Goal: Transaction & Acquisition: Book appointment/travel/reservation

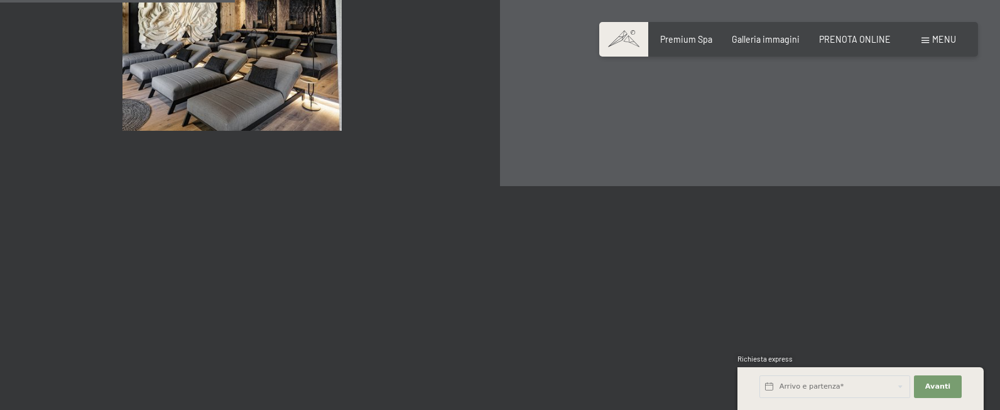
scroll to position [1889, 0]
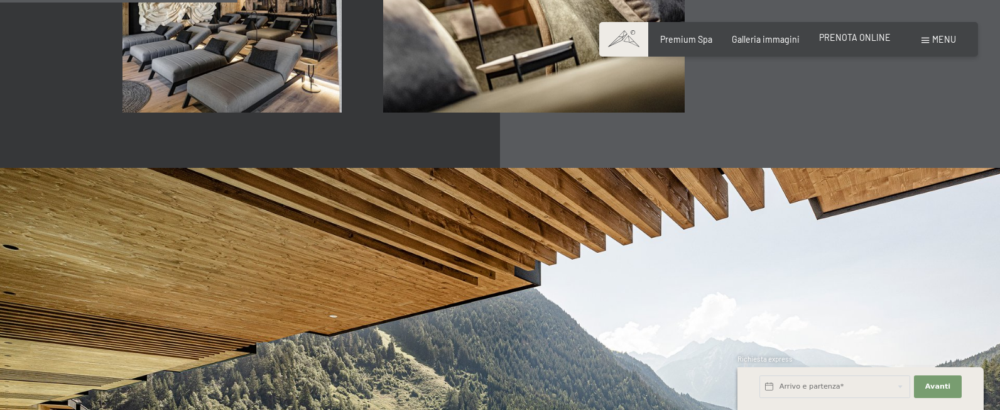
click at [882, 41] on span "PRENOTA ONLINE" at bounding box center [855, 37] width 72 height 11
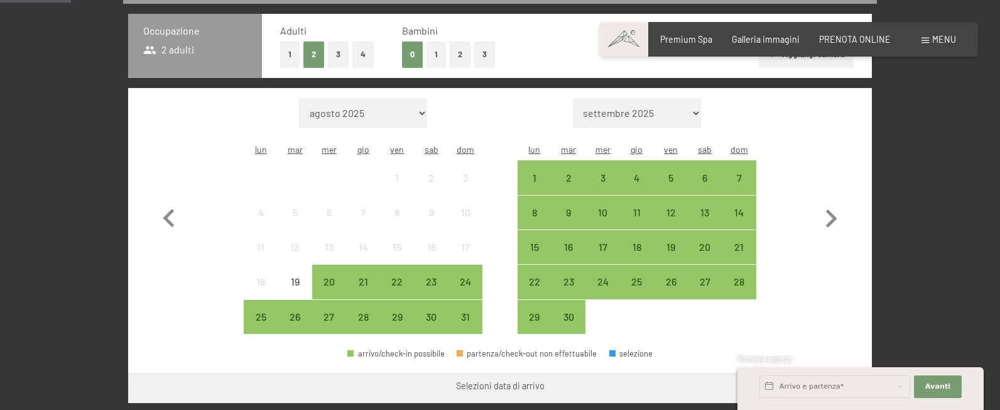
scroll to position [304, 0]
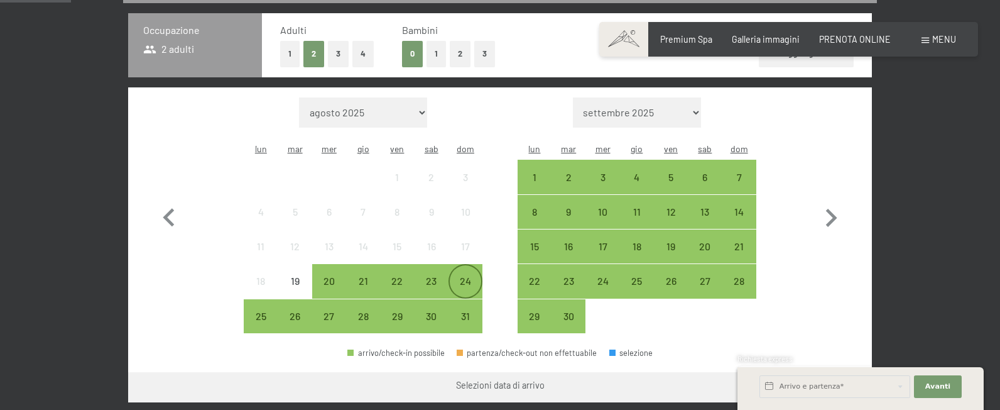
click at [466, 276] on div "24" at bounding box center [465, 291] width 31 height 31
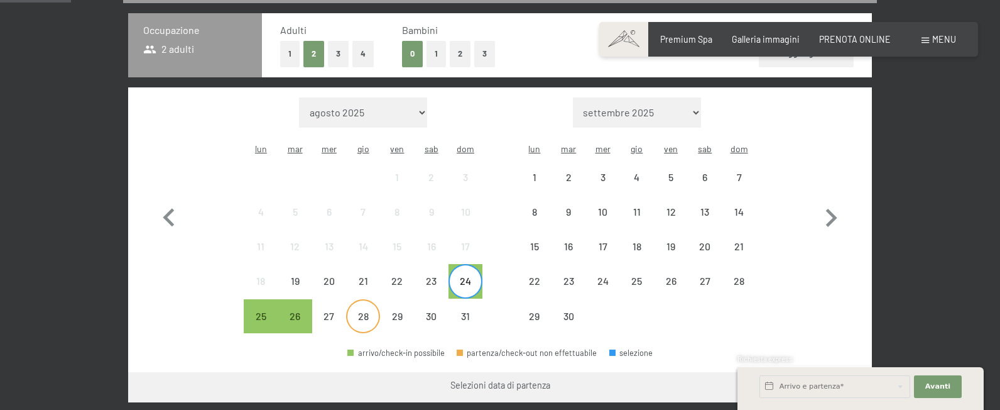
click at [363, 311] on div "28" at bounding box center [362, 326] width 31 height 31
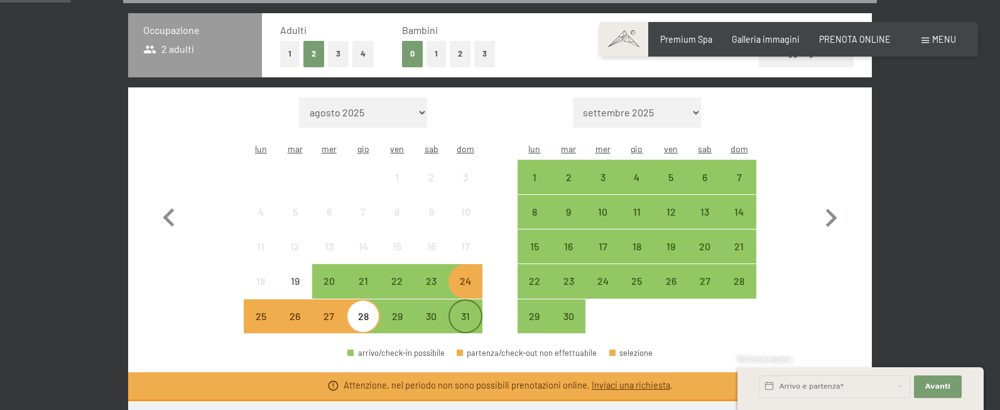
click at [470, 311] on div "31" at bounding box center [465, 326] width 31 height 31
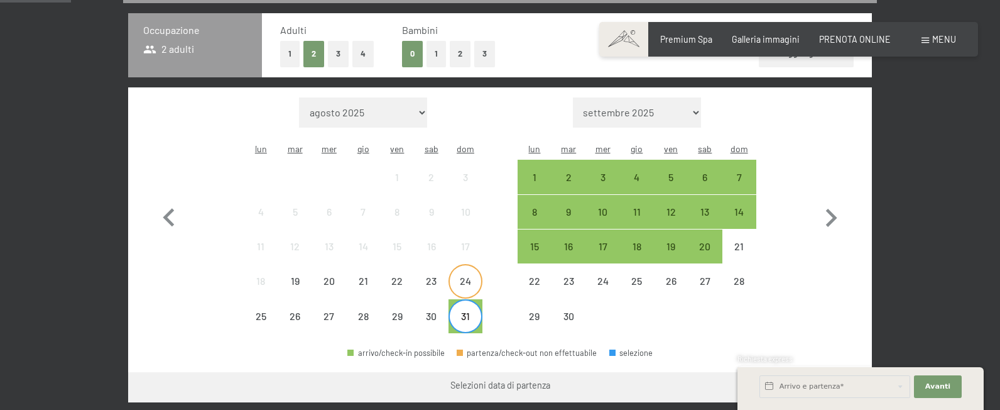
click at [464, 276] on div "24" at bounding box center [465, 291] width 31 height 31
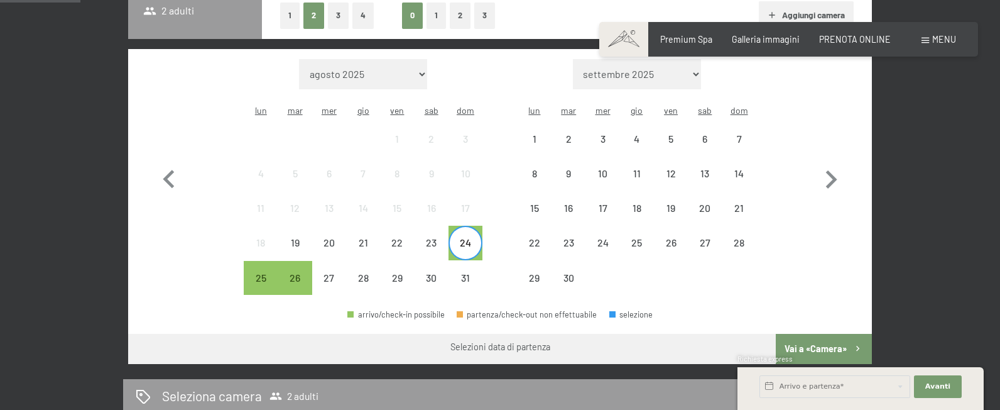
scroll to position [344, 0]
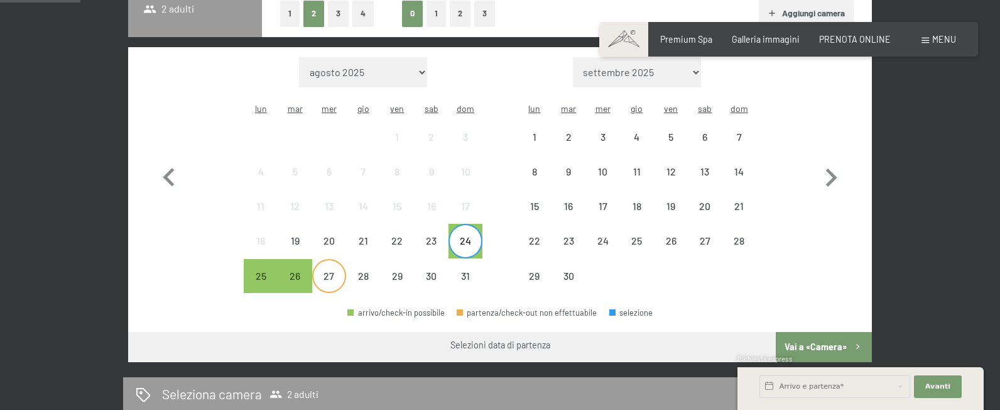
click at [339, 271] on div "27" at bounding box center [328, 286] width 31 height 31
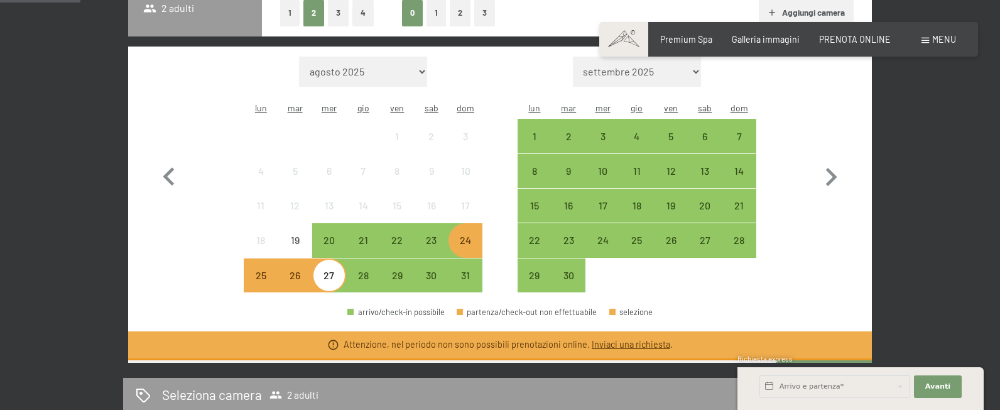
scroll to position [345, 0]
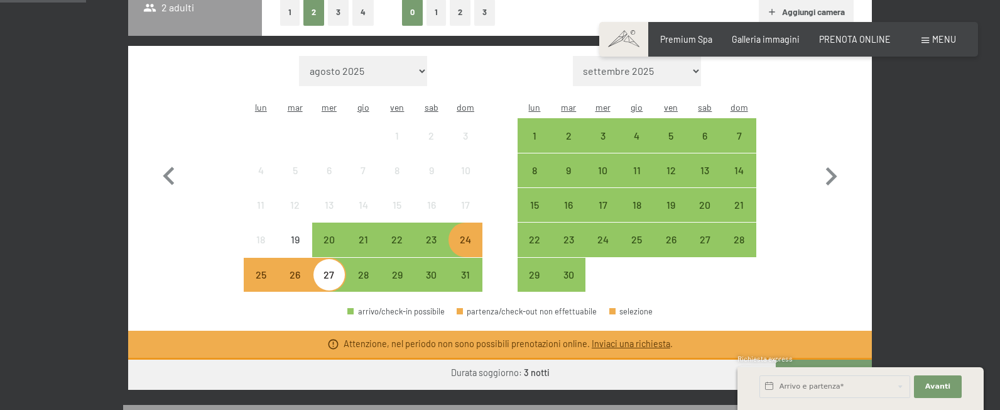
click at [477, 234] on div "24" at bounding box center [465, 249] width 31 height 31
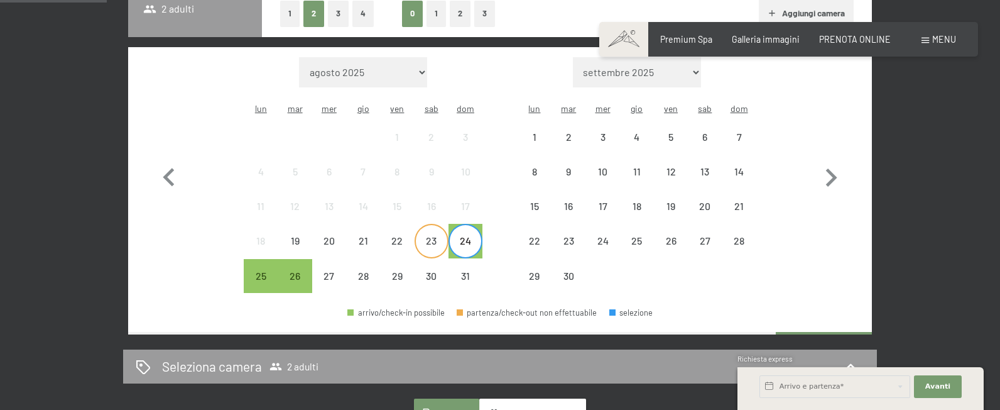
scroll to position [344, 1]
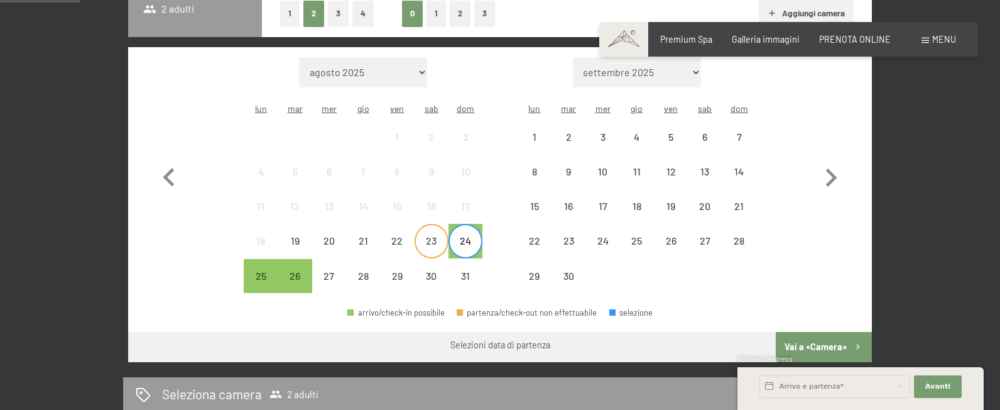
click at [433, 236] on div "23" at bounding box center [431, 251] width 31 height 31
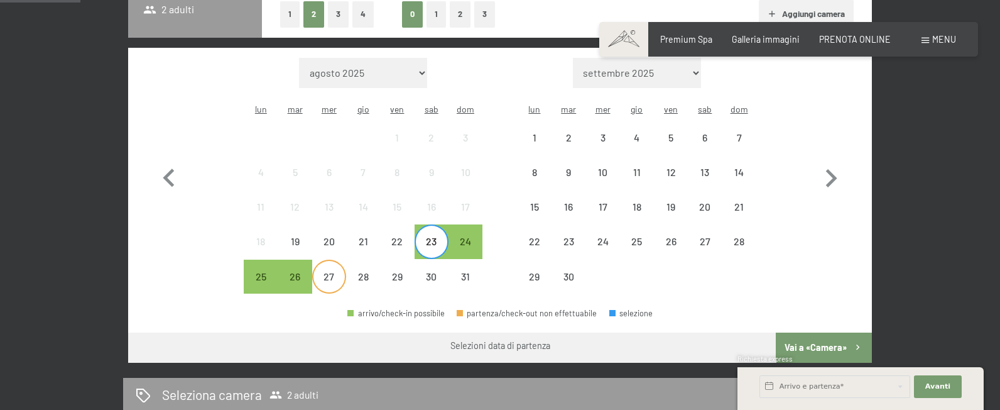
click at [320, 271] on div "27" at bounding box center [328, 286] width 31 height 31
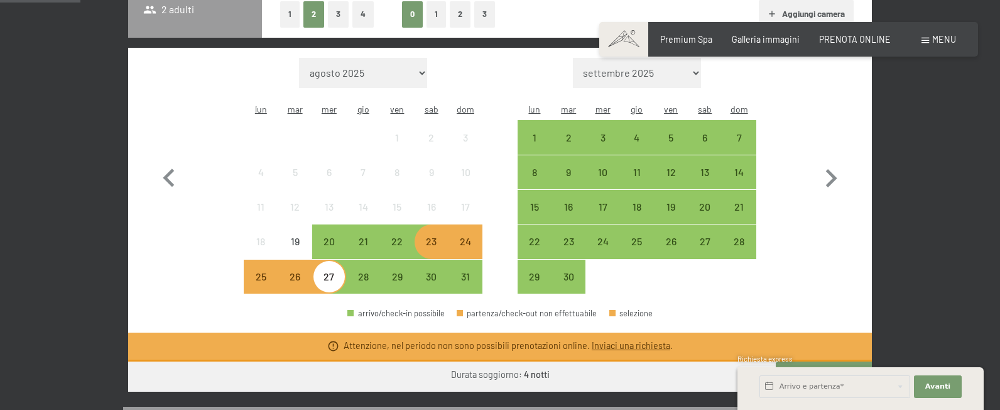
click at [443, 236] on div "23" at bounding box center [431, 251] width 31 height 31
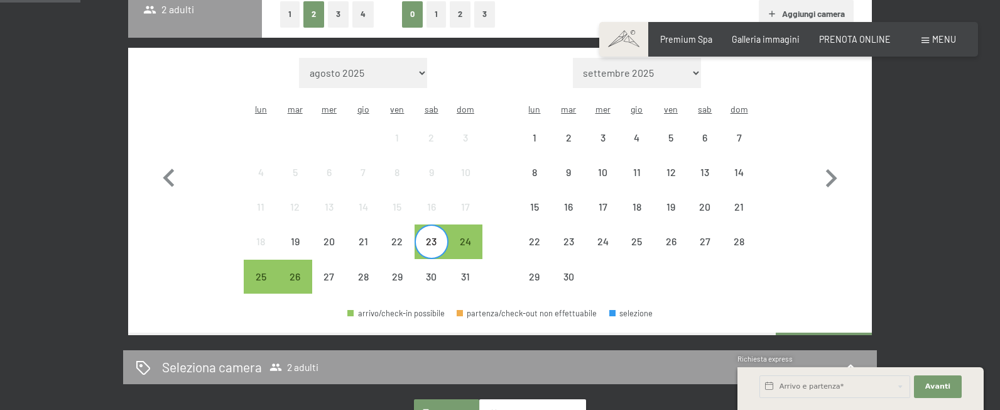
click at [432, 236] on div "23" at bounding box center [431, 251] width 31 height 31
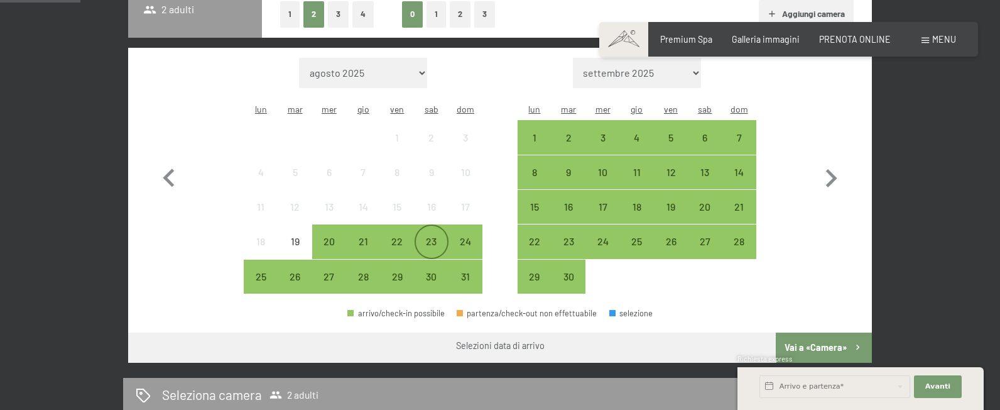
click at [432, 236] on div "23" at bounding box center [431, 251] width 31 height 31
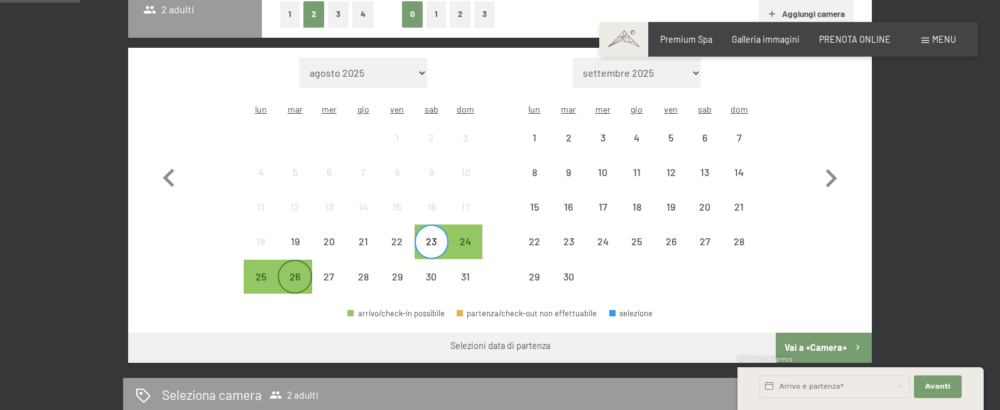
click at [294, 271] on div "26" at bounding box center [294, 286] width 31 height 31
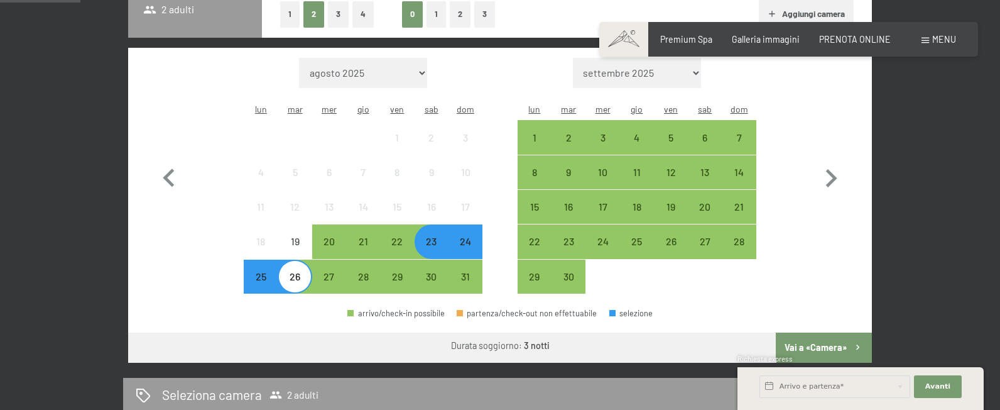
click at [427, 236] on div "23" at bounding box center [431, 251] width 31 height 31
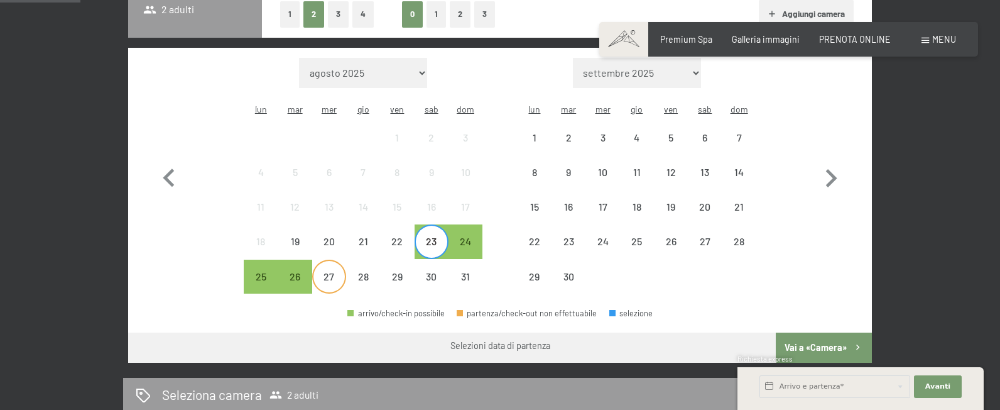
click at [326, 271] on div "27" at bounding box center [328, 286] width 31 height 31
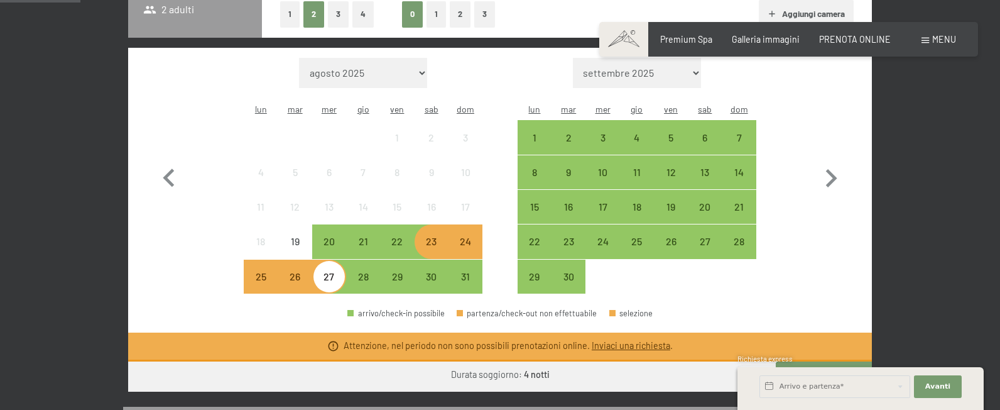
click at [430, 236] on div "23" at bounding box center [431, 251] width 31 height 31
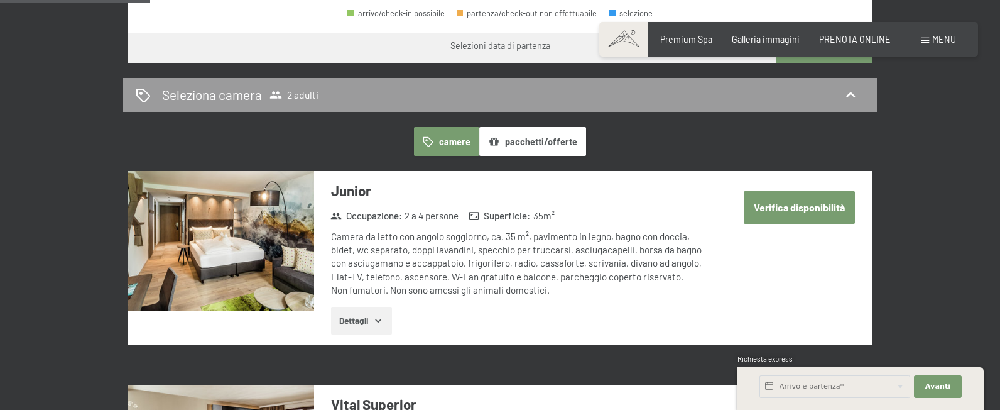
scroll to position [644, 0]
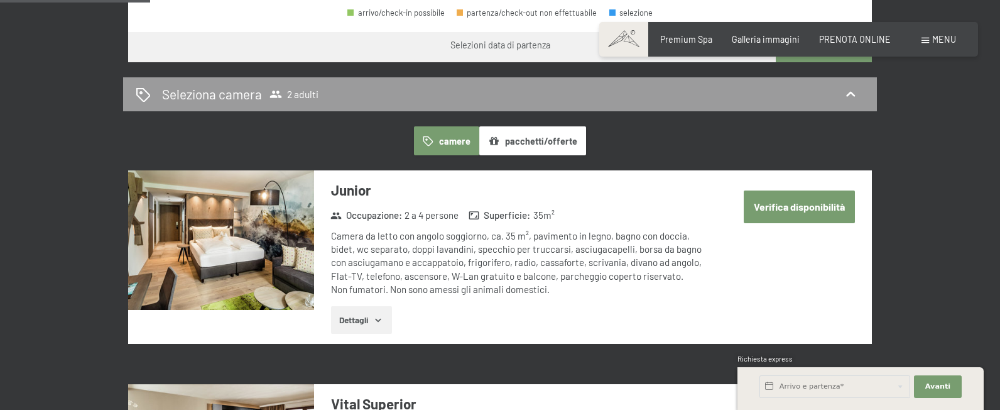
click at [528, 126] on button "pacchetti/offerte" at bounding box center [532, 140] width 107 height 29
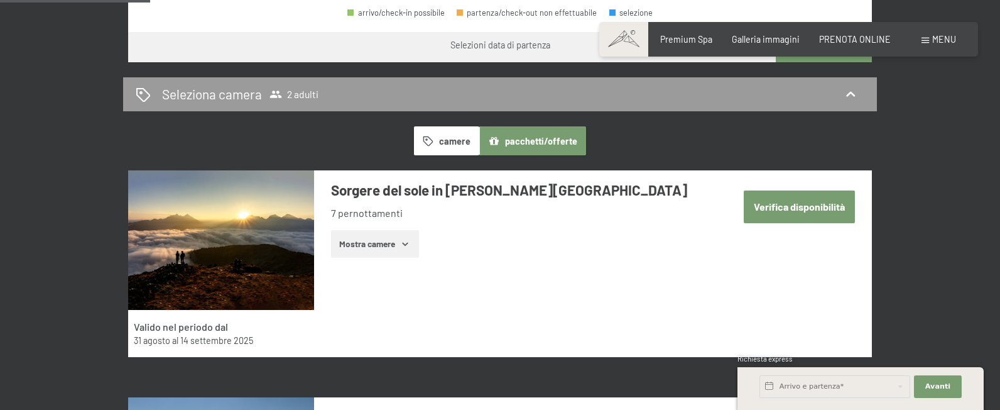
click at [430, 128] on button "camere" at bounding box center [446, 140] width 65 height 29
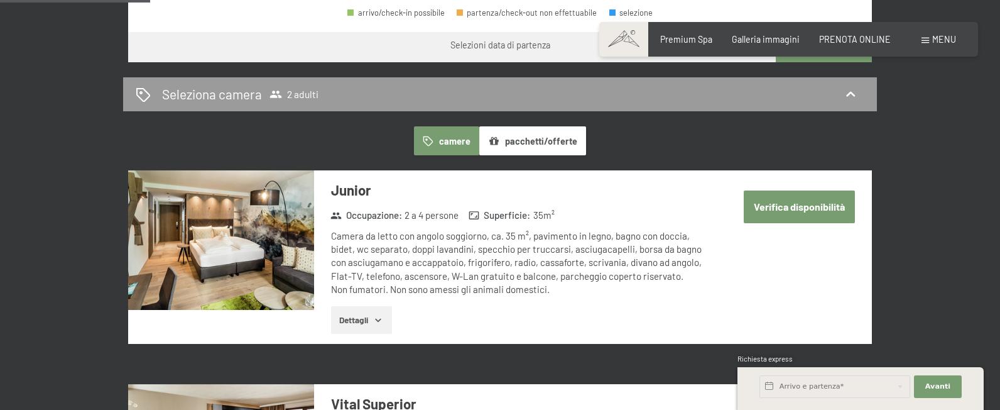
click at [779, 191] on button "Verifica disponibilità" at bounding box center [799, 206] width 111 height 32
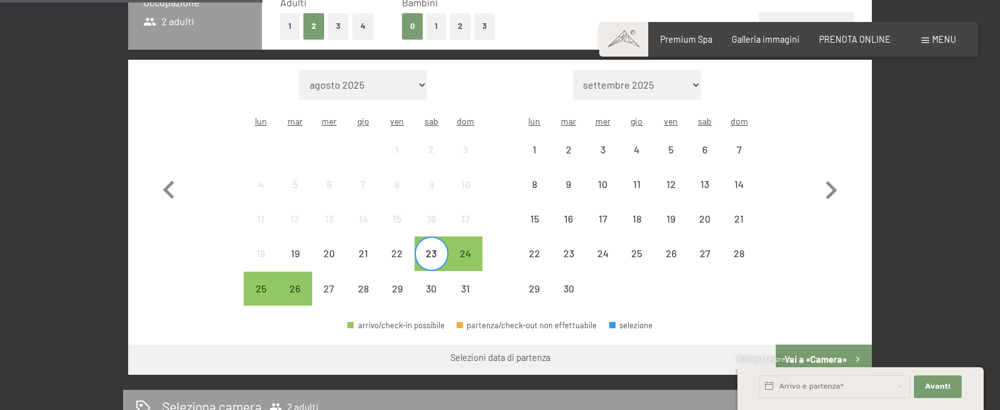
scroll to position [241, 0]
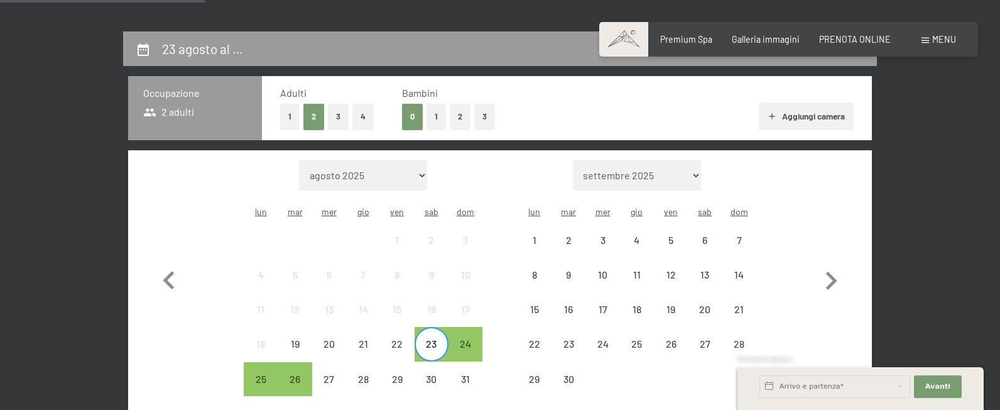
click at [285, 111] on button "1" at bounding box center [289, 117] width 19 height 26
click at [290, 374] on div "26" at bounding box center [294, 389] width 31 height 31
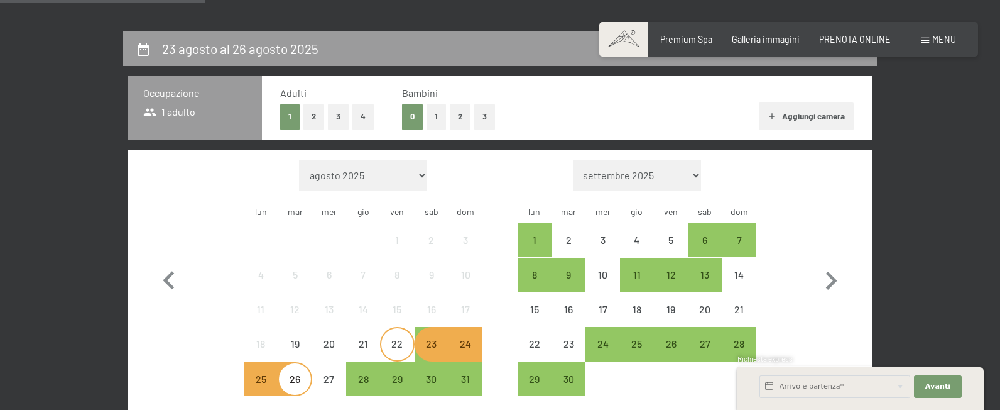
click at [389, 339] on div "22" at bounding box center [396, 354] width 31 height 31
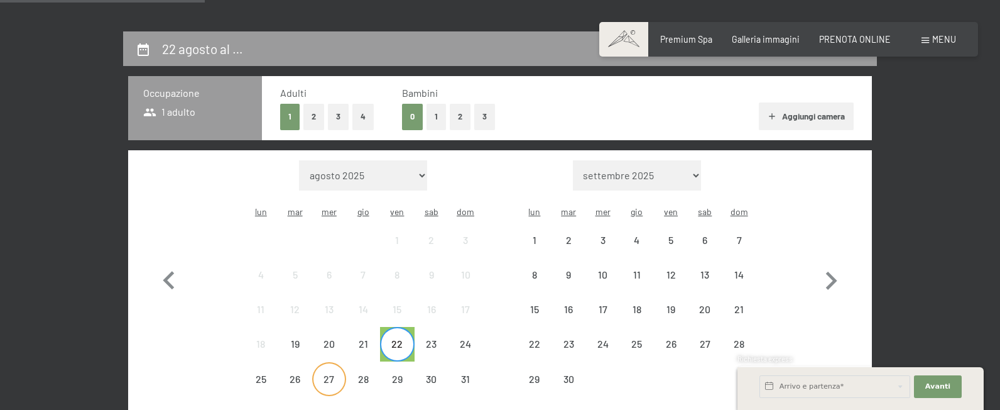
click at [329, 374] on div "27" at bounding box center [328, 389] width 31 height 31
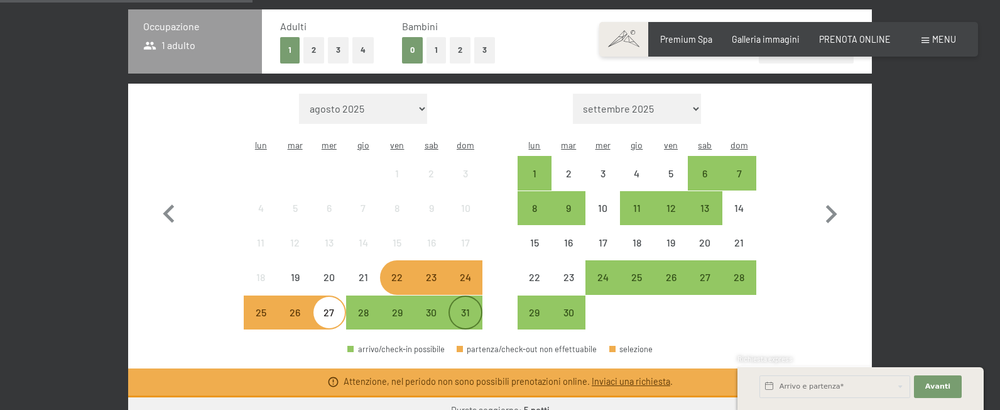
scroll to position [312, 0]
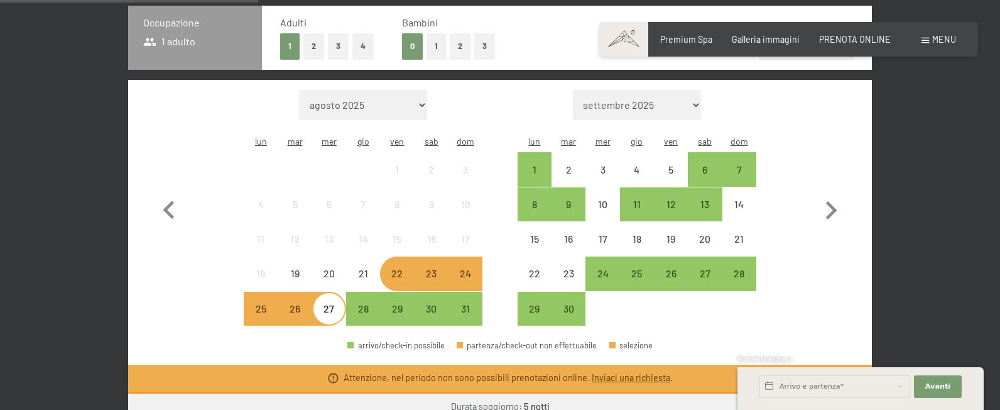
click at [400, 268] on div "22" at bounding box center [396, 283] width 31 height 31
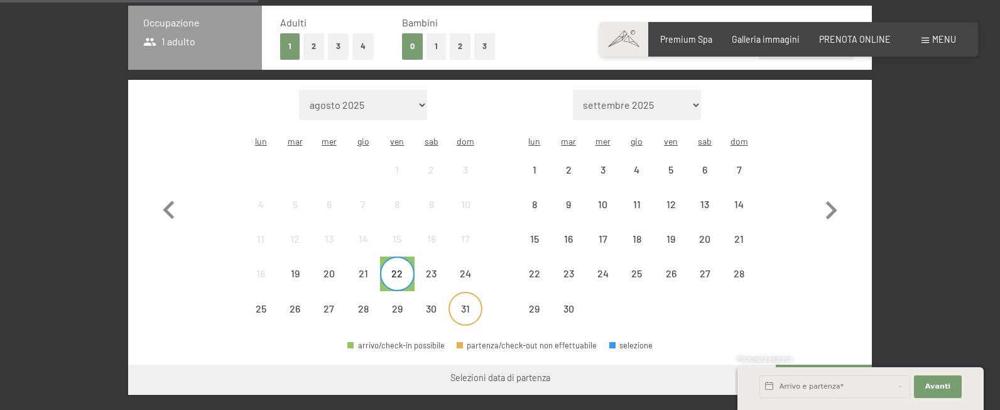
click at [462, 303] on div "31" at bounding box center [465, 318] width 31 height 31
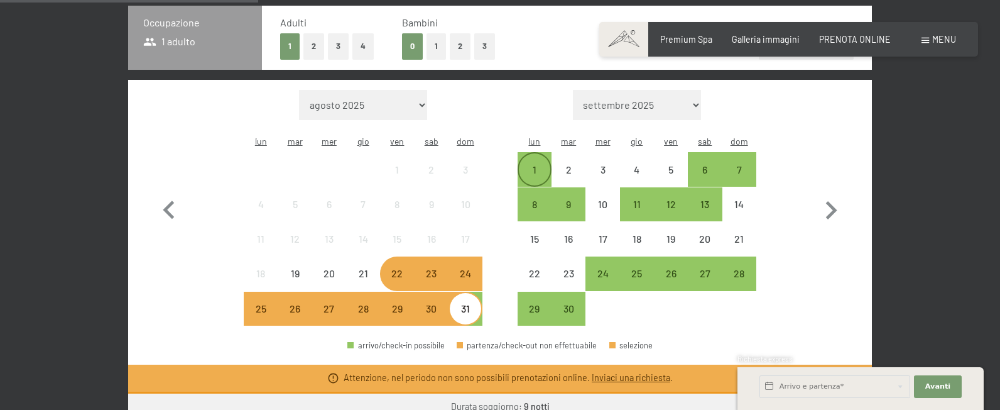
click at [545, 165] on div "1" at bounding box center [534, 180] width 31 height 31
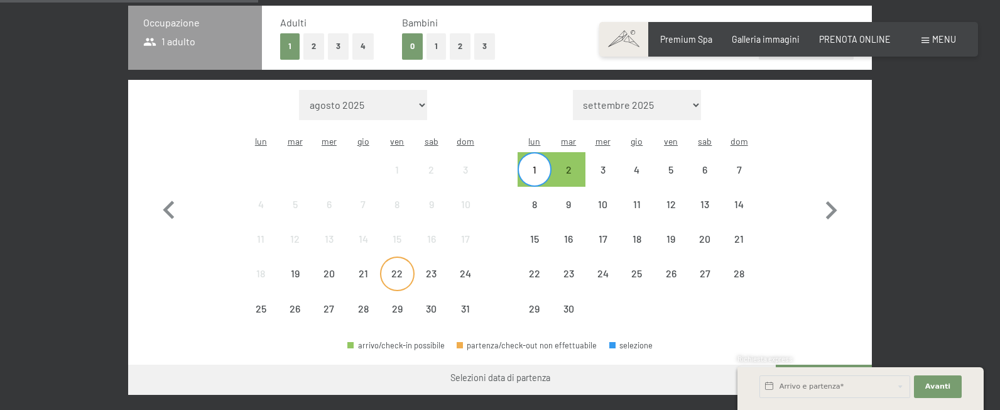
click at [386, 258] on div "22" at bounding box center [396, 273] width 31 height 31
click at [549, 165] on div "1" at bounding box center [534, 180] width 31 height 31
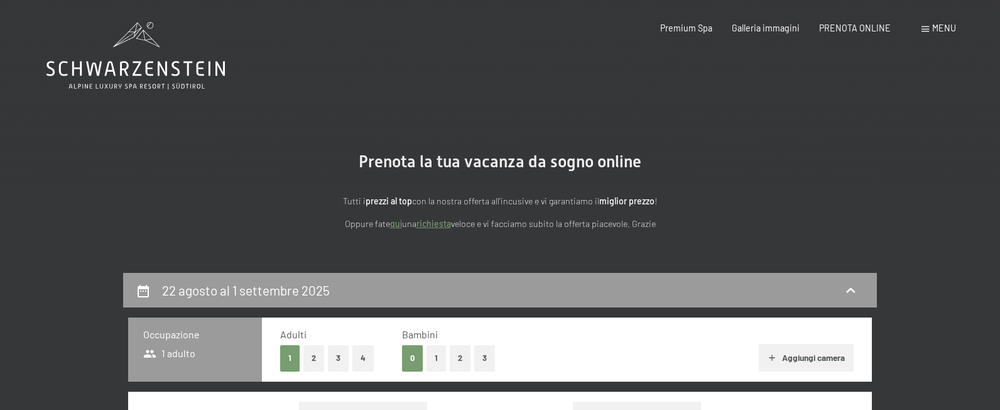
scroll to position [0, 0]
click at [699, 26] on span "Premium Spa" at bounding box center [686, 26] width 52 height 11
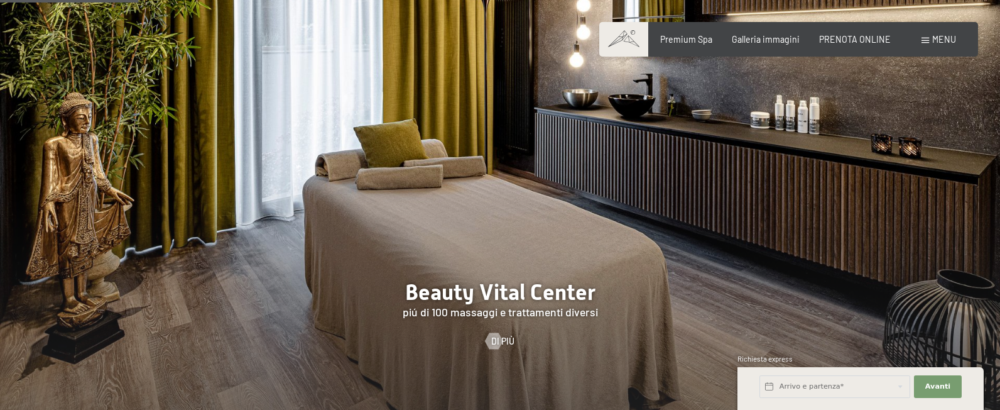
scroll to position [1130, 0]
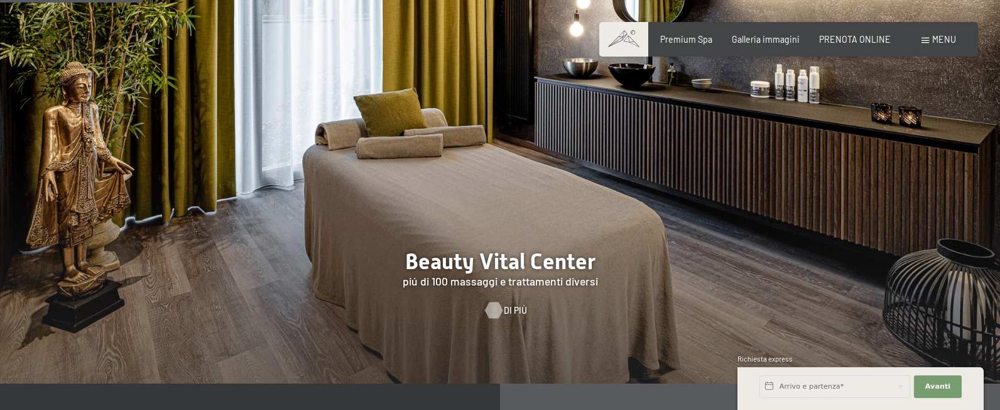
click at [494, 308] on div at bounding box center [493, 310] width 9 height 16
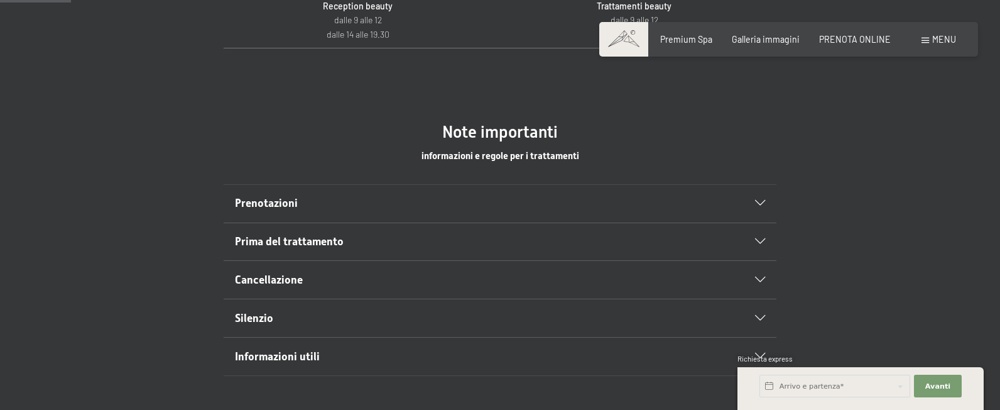
scroll to position [626, 0]
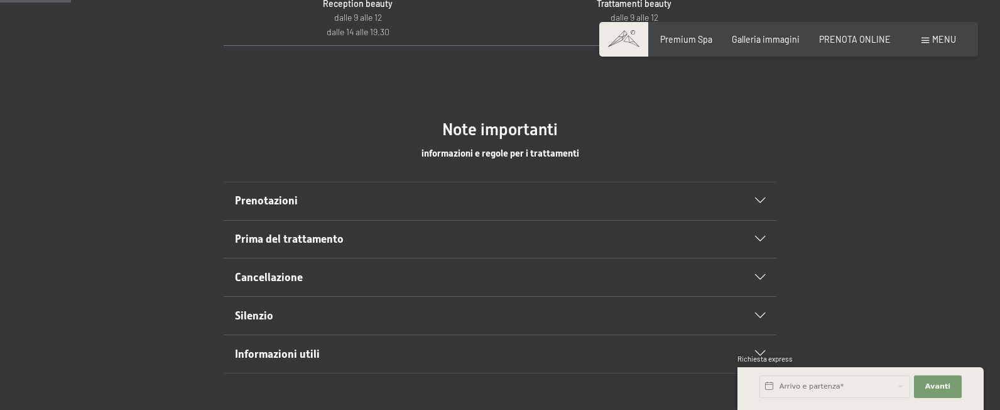
click at [758, 198] on icon at bounding box center [760, 201] width 10 height 6
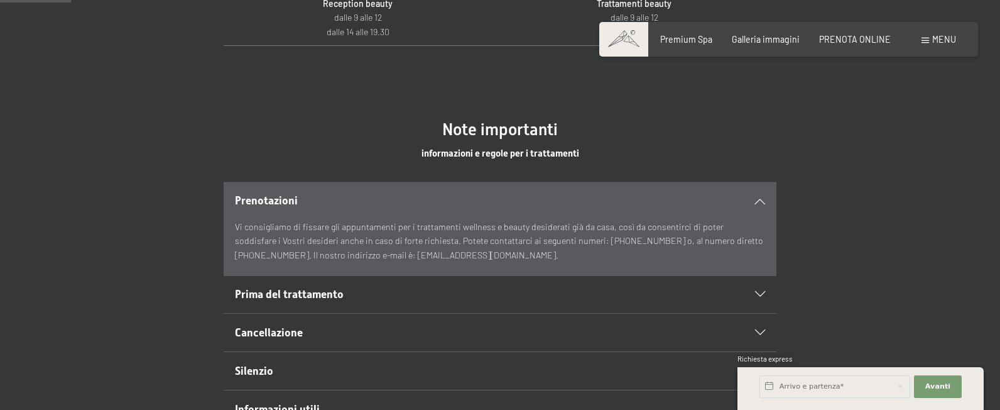
click at [758, 198] on icon at bounding box center [760, 201] width 10 height 6
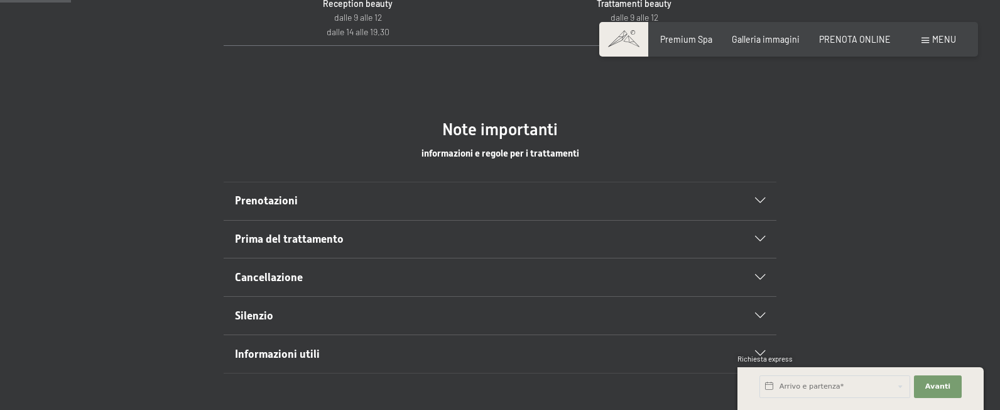
click at [753, 232] on div "Prima del trattamento" at bounding box center [500, 239] width 531 height 38
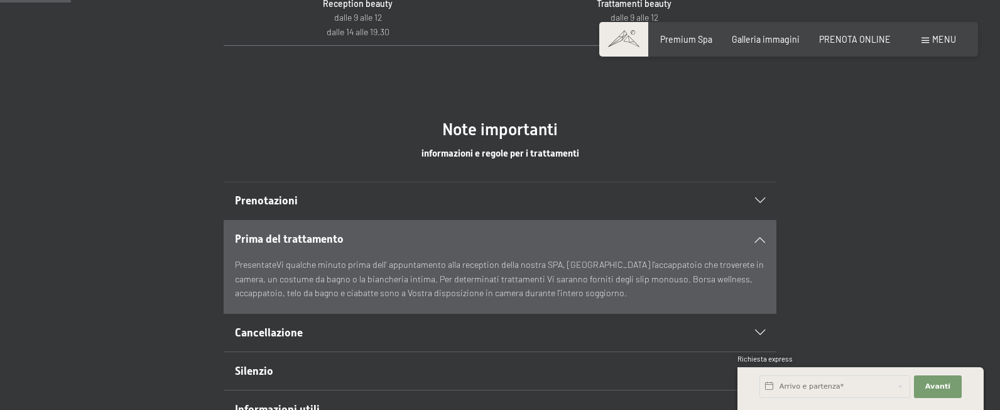
click at [753, 232] on div "Prima del trattamento" at bounding box center [500, 239] width 531 height 38
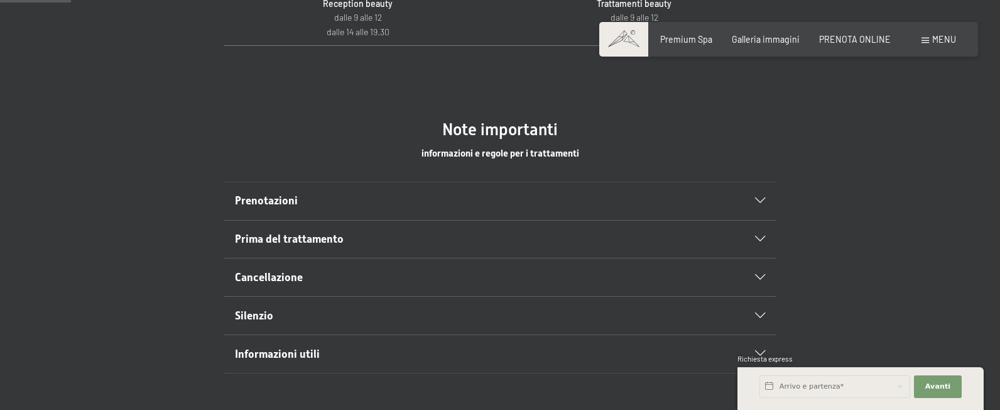
click at [749, 268] on div "Cancellazione" at bounding box center [500, 277] width 531 height 38
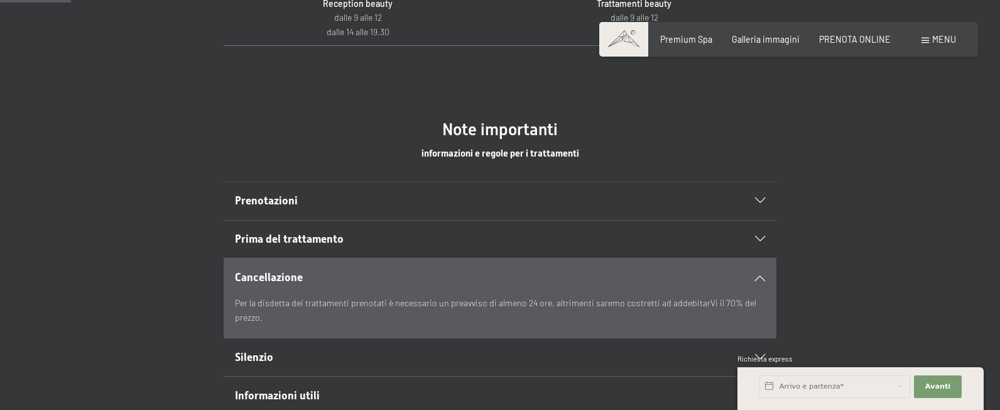
click at [750, 268] on div "Cancellazione" at bounding box center [500, 277] width 531 height 38
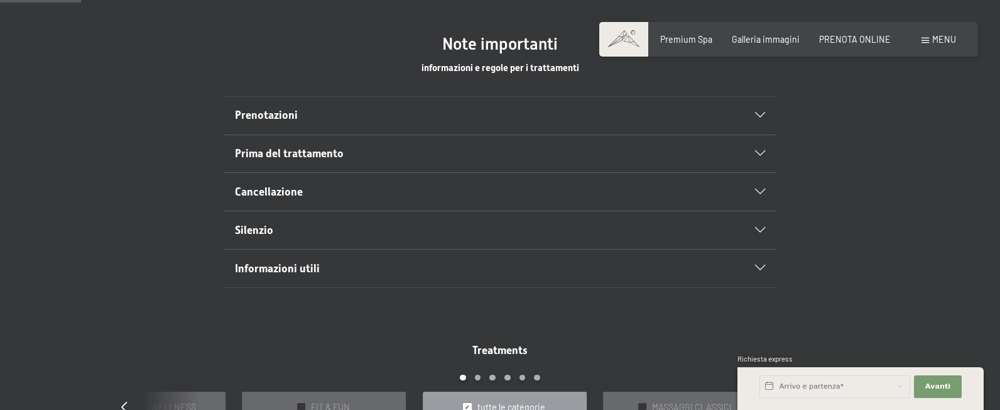
scroll to position [713, 0]
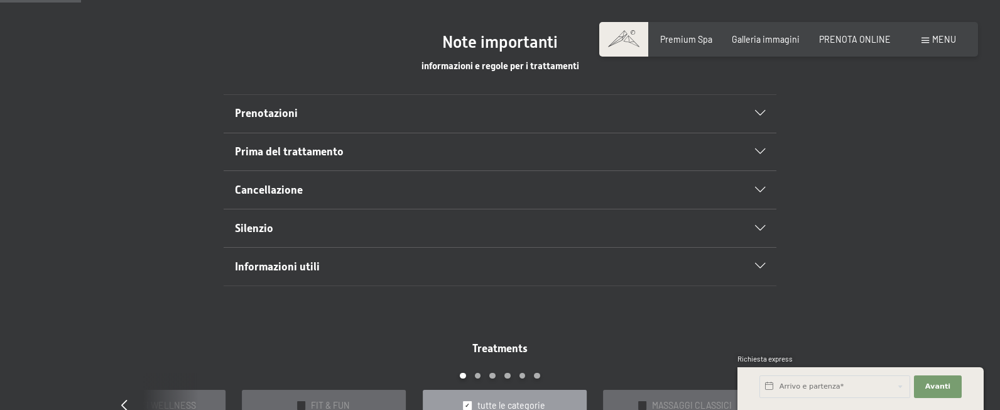
click at [768, 227] on section "Silenzio La nostra SPA è un’oasi di tranquillità e riposo. Pertanto Vi preghiam…" at bounding box center [500, 228] width 553 height 39
click at [768, 226] on section "Silenzio La nostra SPA è un’oasi di tranquillità e riposo. Pertanto Vi preghiam…" at bounding box center [500, 228] width 553 height 39
click at [756, 226] on icon at bounding box center [760, 229] width 10 height 6
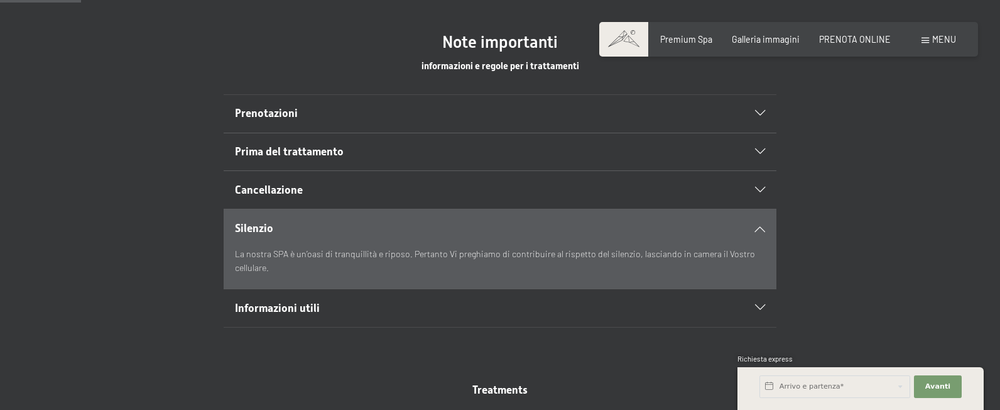
click at [756, 226] on icon at bounding box center [760, 229] width 10 height 6
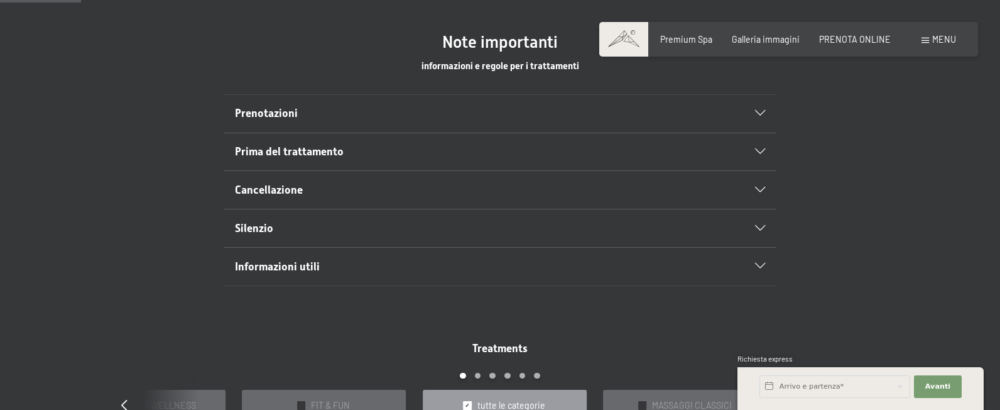
click at [758, 263] on icon at bounding box center [760, 266] width 10 height 6
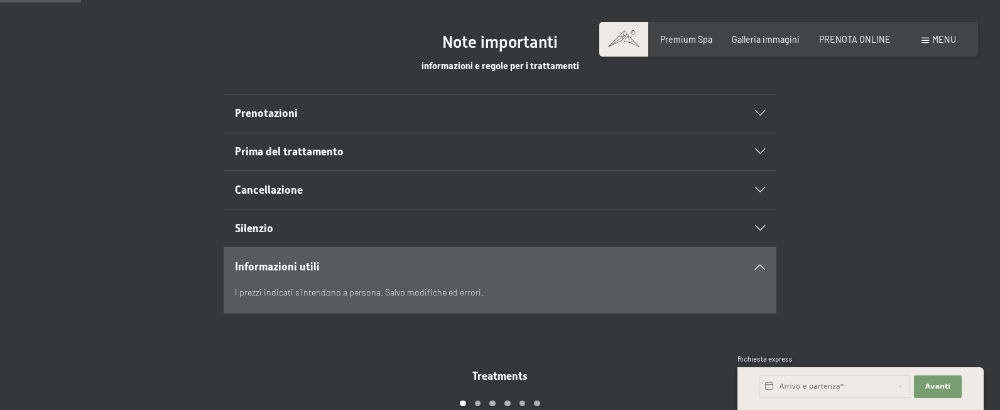
click at [759, 263] on icon at bounding box center [760, 266] width 10 height 6
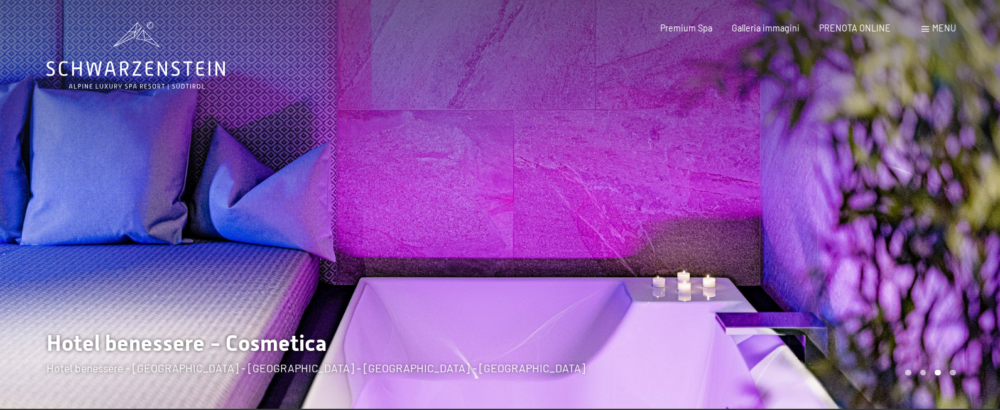
scroll to position [0, 0]
click at [131, 67] on icon at bounding box center [135, 55] width 178 height 67
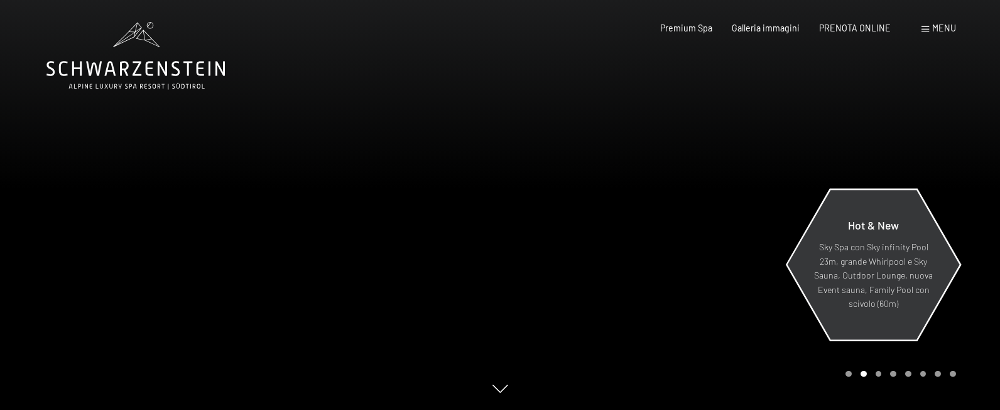
click at [885, 269] on p "Sky Spa con Sky infinity Pool 23m, grande Whirlpool e Sky Sauna, Outdoor Lounge…" at bounding box center [873, 275] width 120 height 71
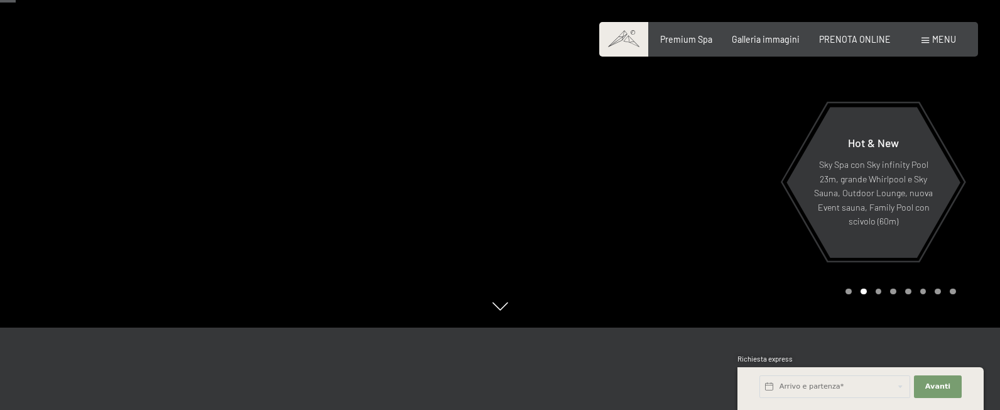
scroll to position [71, 0]
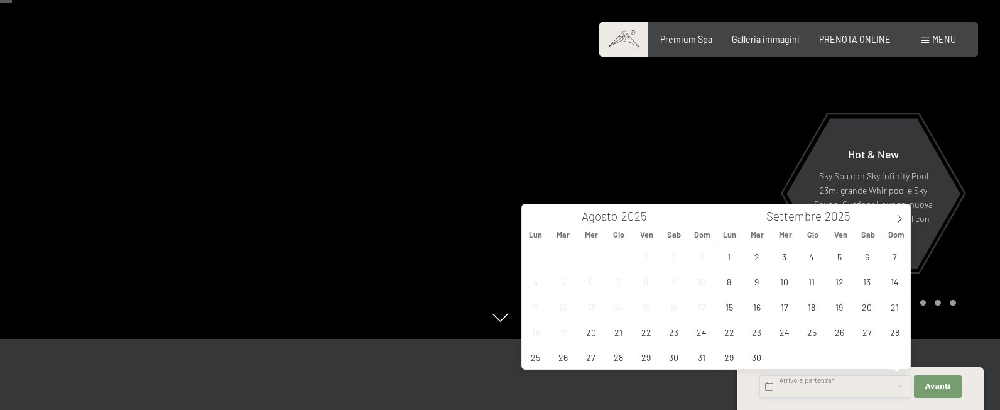
click at [836, 384] on input "text" at bounding box center [834, 386] width 151 height 23
click at [680, 335] on span "23" at bounding box center [673, 331] width 24 height 24
click at [700, 334] on span "24" at bounding box center [701, 331] width 24 height 24
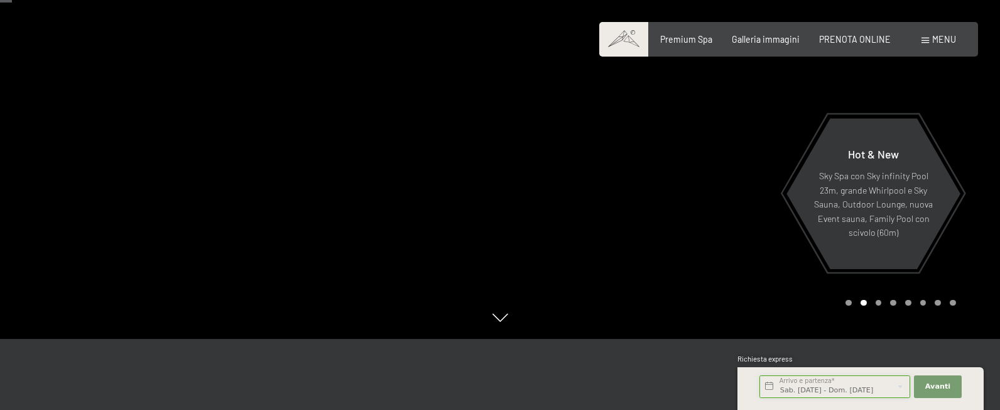
click at [847, 391] on input "Sab. [DATE] - Dom. [DATE]" at bounding box center [834, 386] width 151 height 23
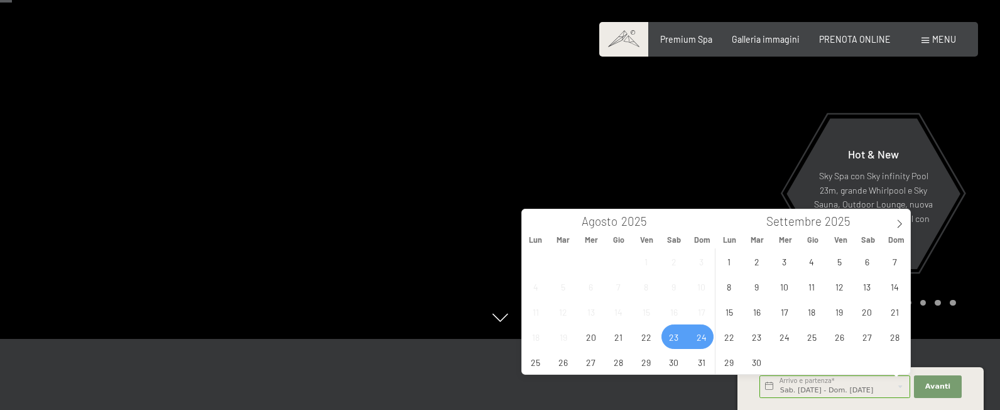
click at [704, 337] on span "24" at bounding box center [701, 336] width 24 height 24
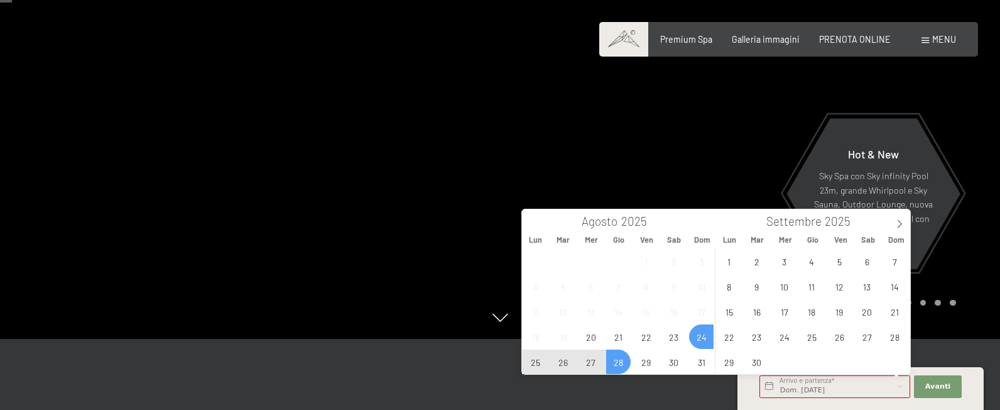
click at [612, 356] on span "28" at bounding box center [618, 361] width 24 height 24
type input "Dom. [DATE] - Gio. [DATE]"
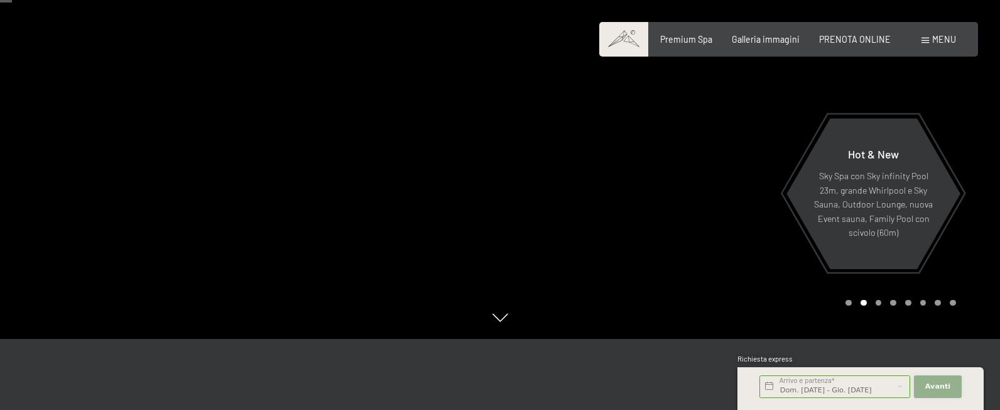
click at [944, 394] on button "Avanti Nascondere i campi dell'indirizzo" at bounding box center [938, 386] width 48 height 23
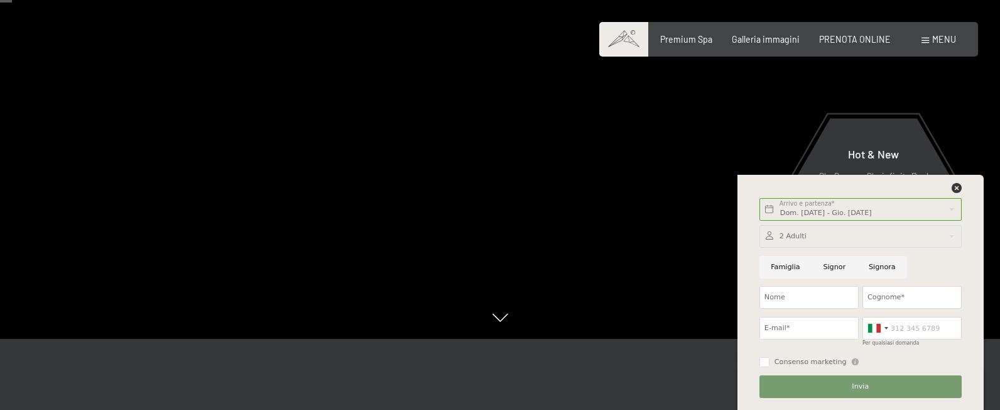
click at [829, 241] on div at bounding box center [860, 236] width 202 height 23
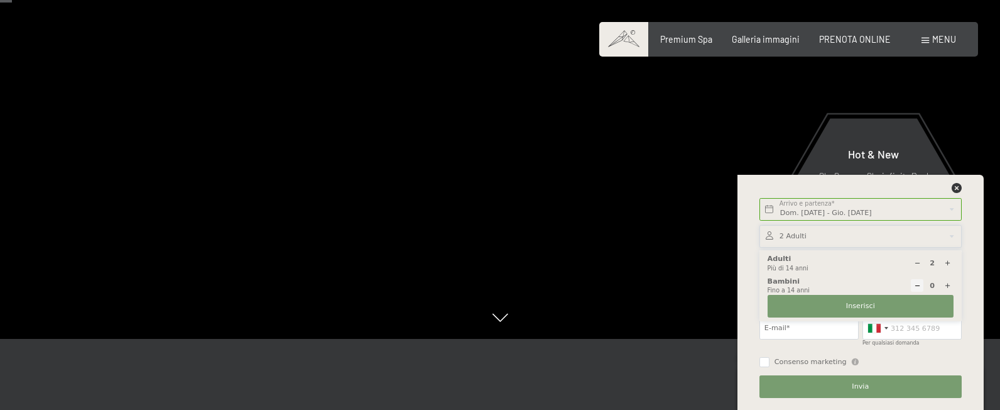
click at [916, 260] on icon at bounding box center [917, 262] width 7 height 7
type input "1"
click at [835, 307] on button "Inserisci" at bounding box center [861, 306] width 186 height 23
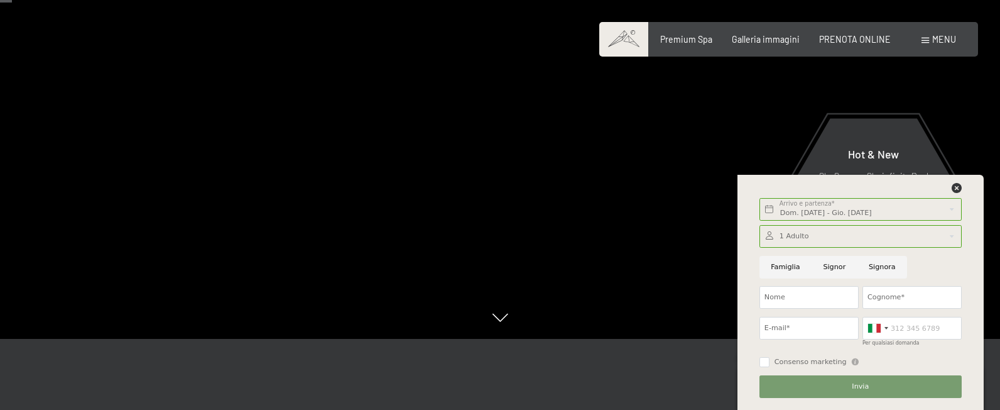
drag, startPoint x: 876, startPoint y: 271, endPoint x: 822, endPoint y: 292, distance: 57.9
click at [875, 271] on input "Signora" at bounding box center [882, 267] width 50 height 23
radio input "true"
type input "Angela"
type input "Dall'Oglio"
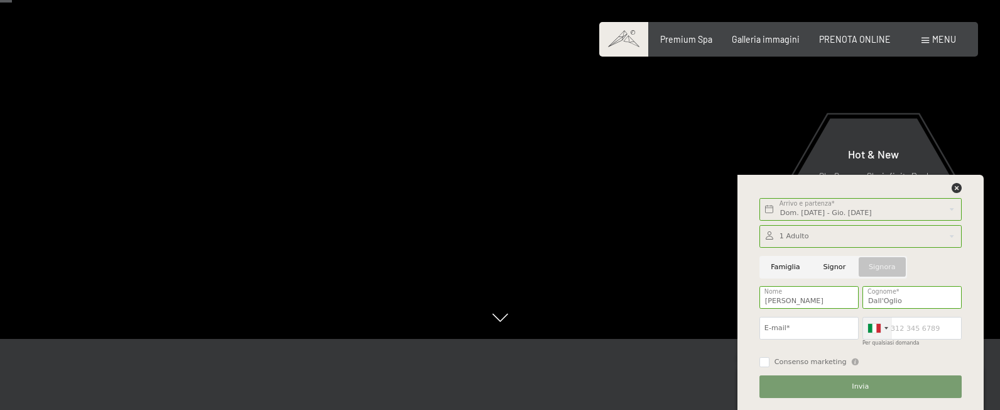
click at [884, 334] on div at bounding box center [877, 327] width 29 height 21
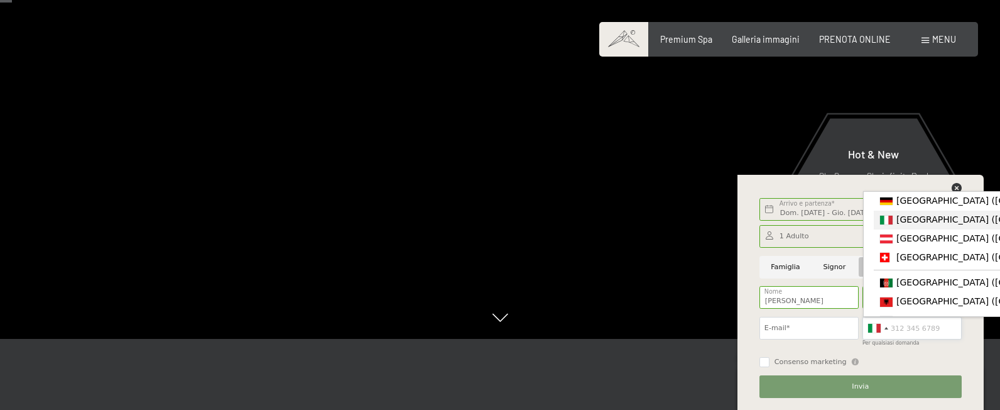
click at [906, 330] on input "Per qualsiasi domanda" at bounding box center [911, 328] width 99 height 23
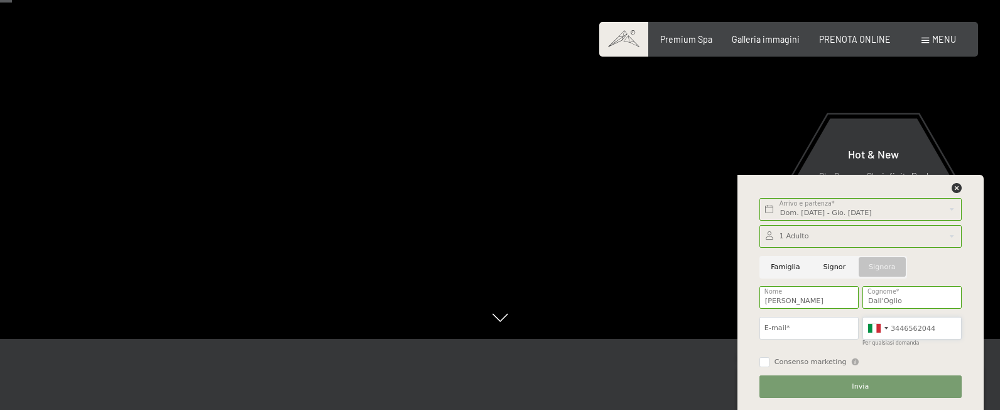
type input "3446562044"
click at [783, 330] on input "E-mail*" at bounding box center [808, 328] width 99 height 23
click at [0, 0] on button "Avanti Nascondere i campi dell'indirizzo" at bounding box center [0, 0] width 0 height 0
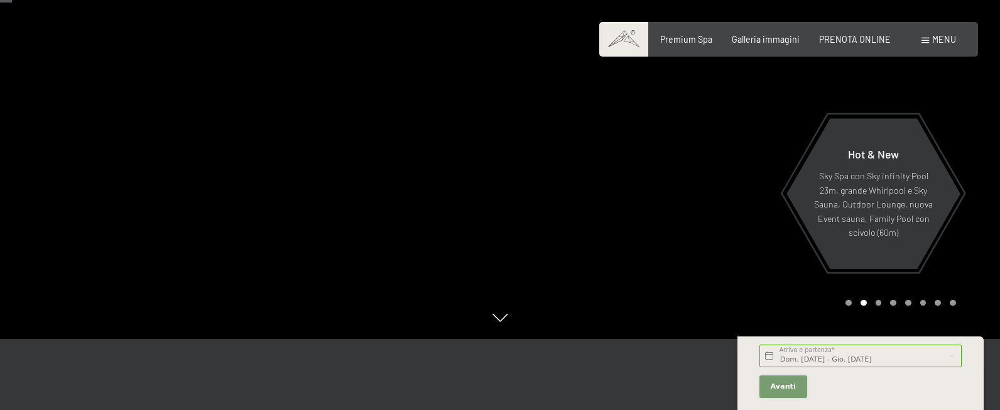
click at [780, 381] on span "Avanti" at bounding box center [783, 386] width 25 height 10
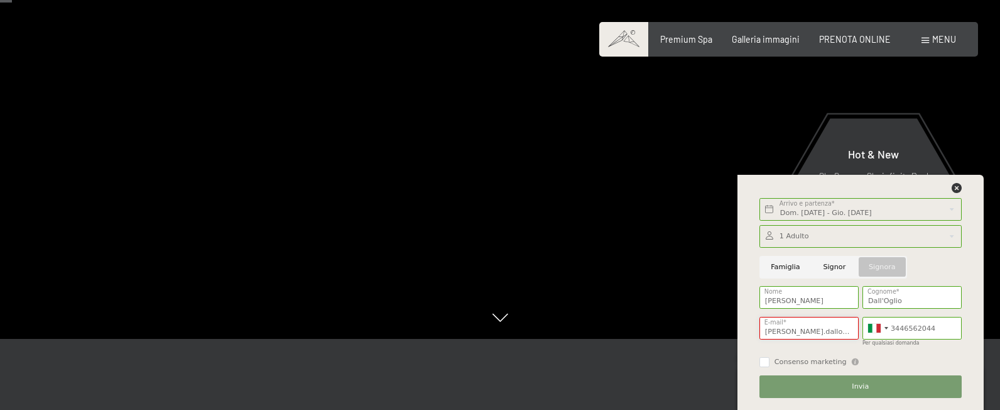
click at [828, 330] on input "angela.dalloglio" at bounding box center [808, 328] width 99 height 23
type input "angela.dalloglio@hotmail.it"
click at [779, 362] on span "Consenso marketing" at bounding box center [810, 362] width 72 height 10
click at [769, 362] on input "Consenso marketing" at bounding box center [764, 362] width 10 height 10
checkbox input "false"
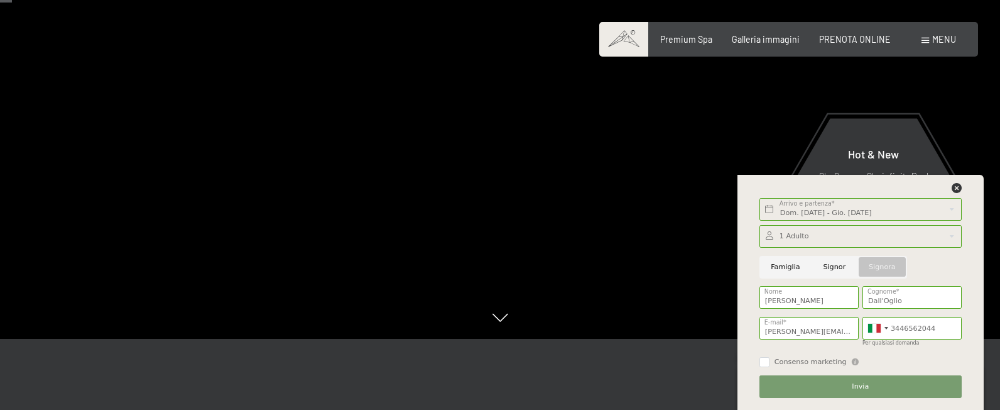
click at [846, 386] on button "Invia" at bounding box center [860, 386] width 202 height 23
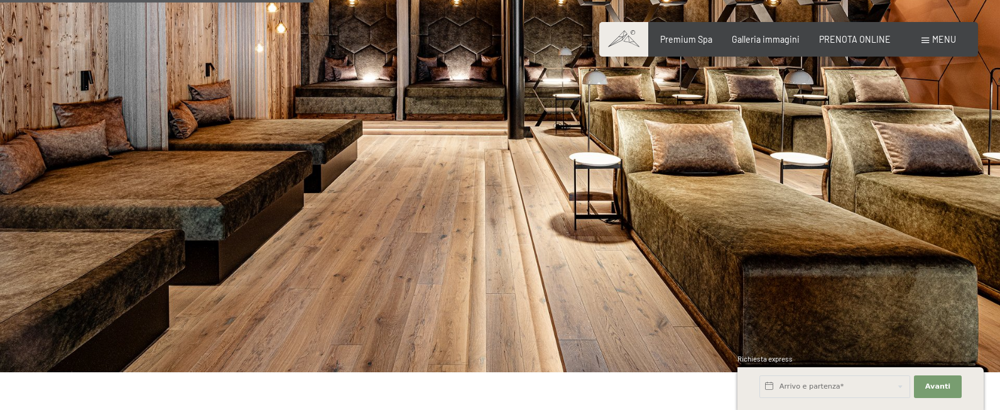
scroll to position [1449, 0]
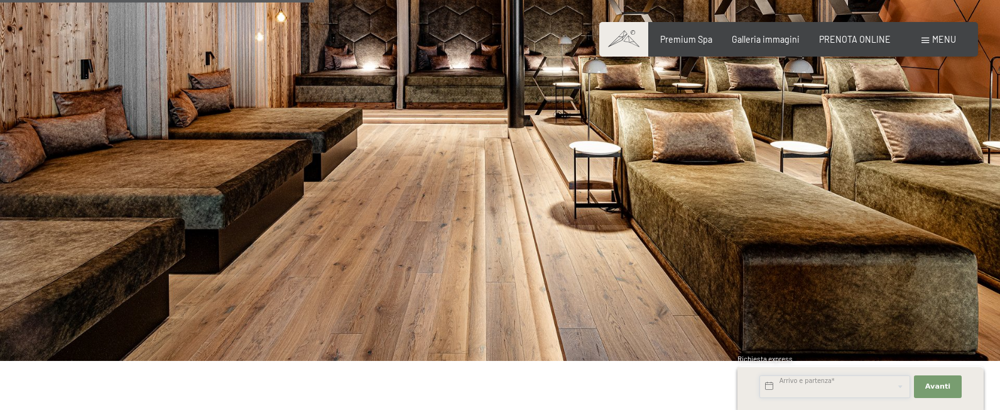
click at [812, 391] on input "text" at bounding box center [834, 386] width 151 height 23
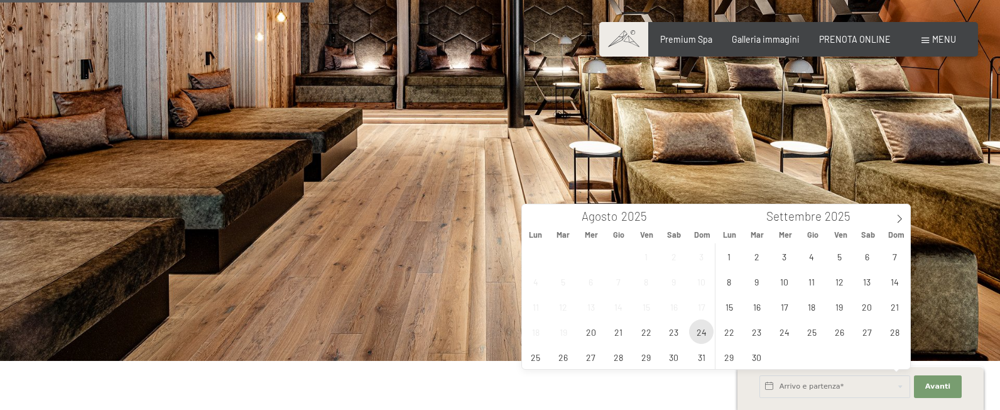
click at [704, 336] on span "24" at bounding box center [701, 331] width 24 height 24
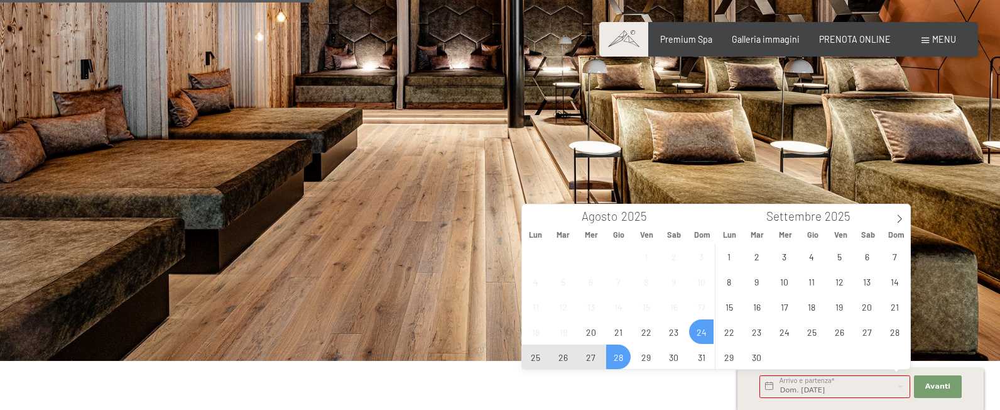
click at [613, 352] on span "28" at bounding box center [618, 356] width 24 height 24
type input "Dom. 24/08/2025 - Gio. 28/08/2025"
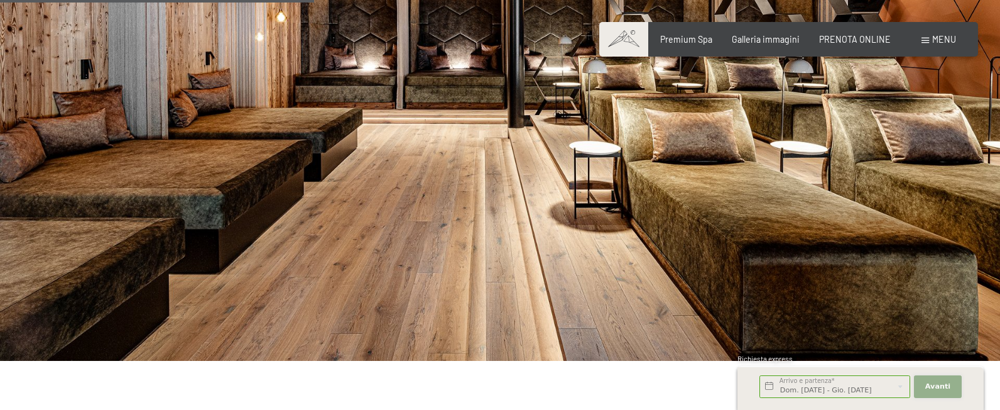
click at [926, 388] on span "Avanti" at bounding box center [937, 386] width 25 height 10
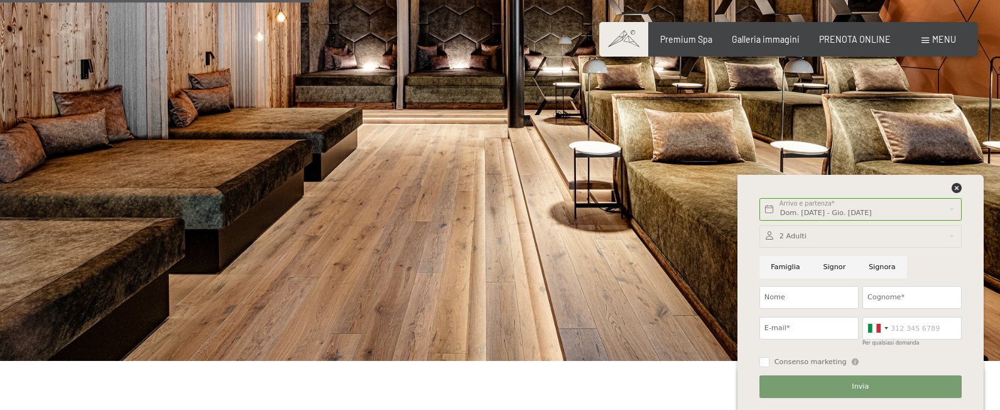
click at [793, 237] on div at bounding box center [860, 236] width 202 height 23
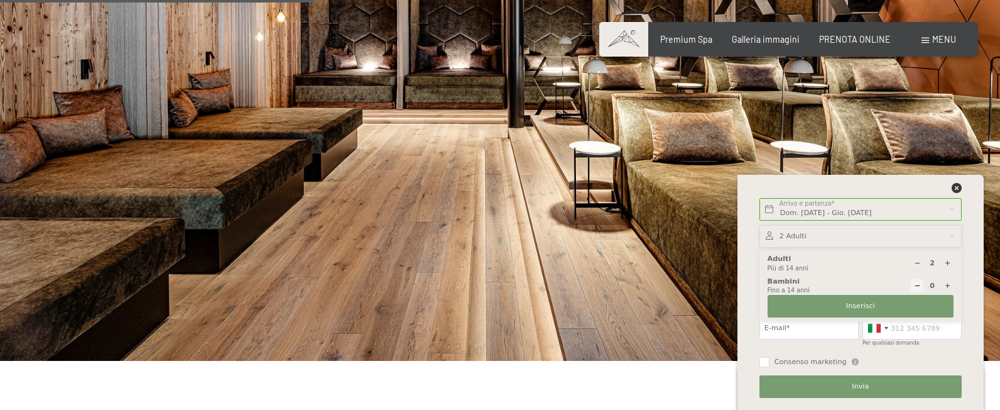
click at [918, 268] on div at bounding box center [917, 263] width 13 height 13
type input "1"
click at [880, 302] on button "Inserisci" at bounding box center [861, 306] width 186 height 23
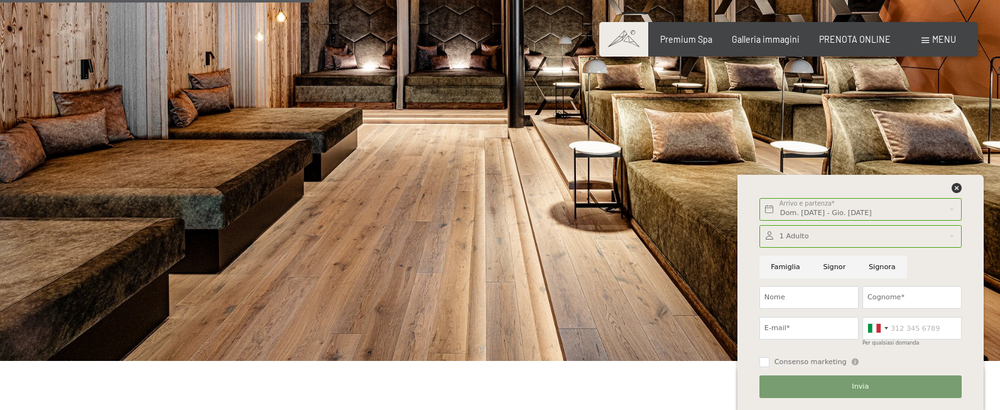
click at [866, 272] on input "Signora" at bounding box center [882, 267] width 50 height 23
radio input "true"
click at [787, 291] on input "Nome" at bounding box center [808, 297] width 99 height 23
click at [768, 302] on input "angela" at bounding box center [808, 297] width 99 height 23
click at [788, 302] on input "angela" at bounding box center [808, 297] width 99 height 23
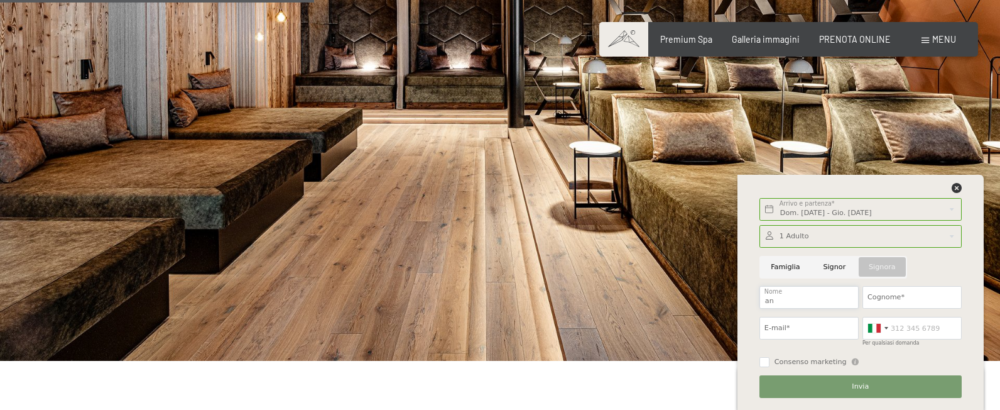
type input "a"
type input "Angela"
type input "Dall'Oglio"
type input "angela.dalloglio"
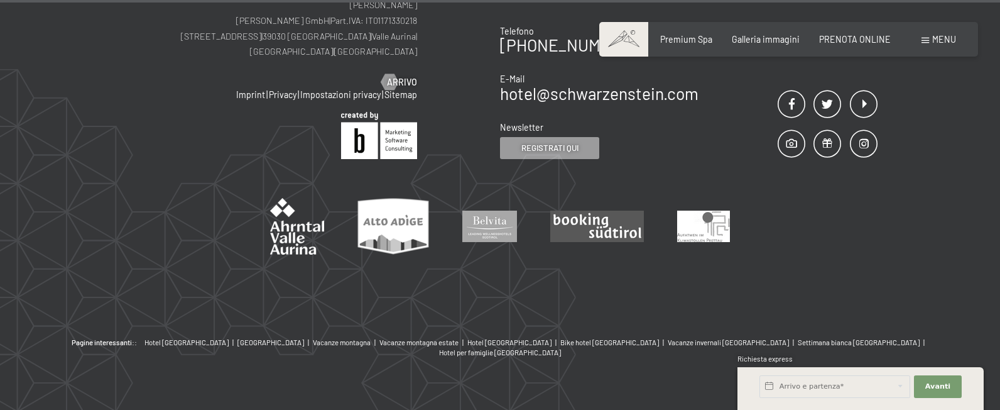
scroll to position [1205, 0]
